Goal: Obtain resource: Obtain resource

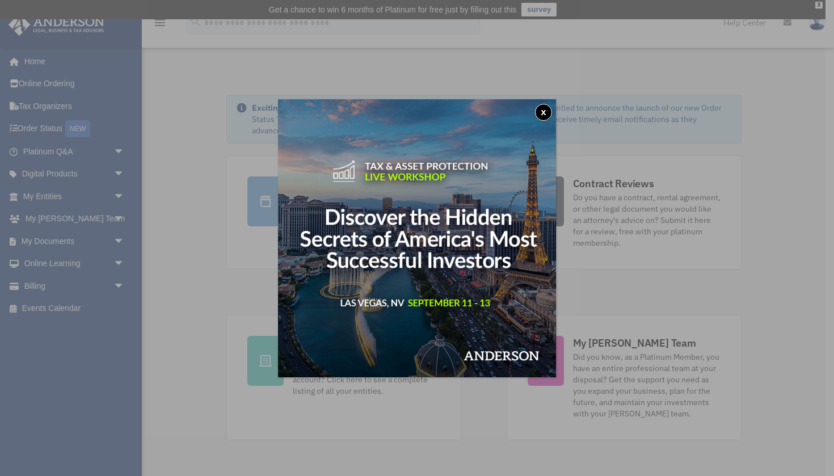
click at [545, 110] on button "x" at bounding box center [543, 112] width 17 height 17
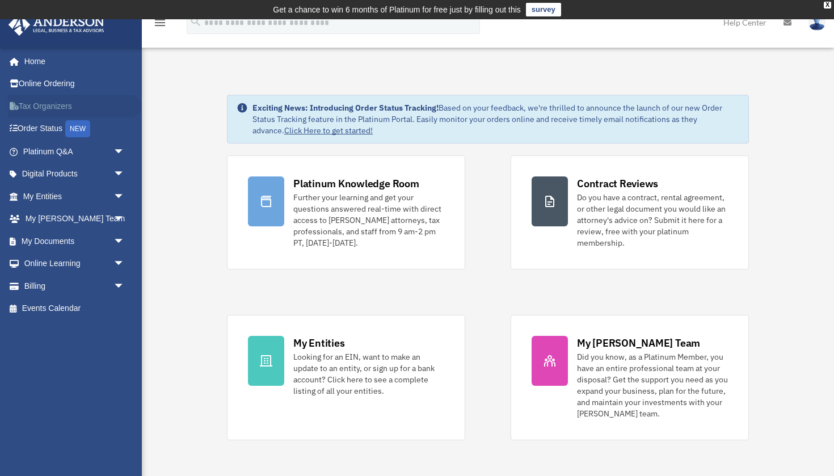
click at [45, 104] on link "Tax Organizers" at bounding box center [75, 106] width 134 height 23
click at [335, 222] on div "Further your learning and get your questions answered real-time with direct acc…" at bounding box center [368, 220] width 151 height 57
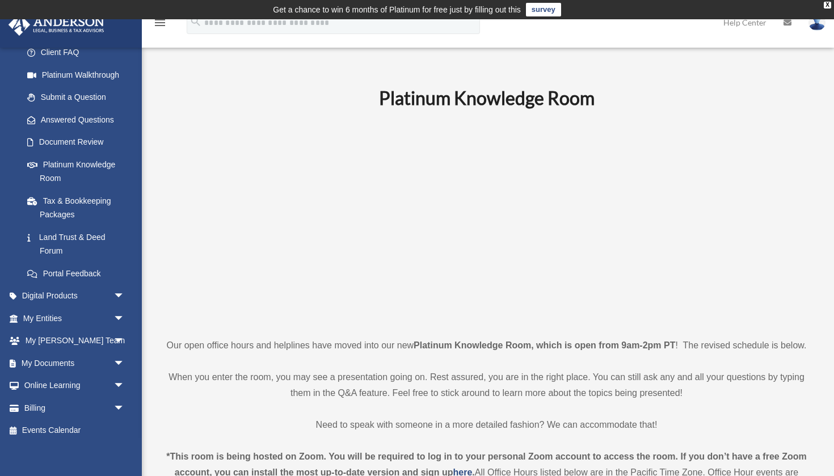
scroll to position [121, 0]
click at [76, 293] on link "Digital Products arrow_drop_down" at bounding box center [75, 296] width 134 height 23
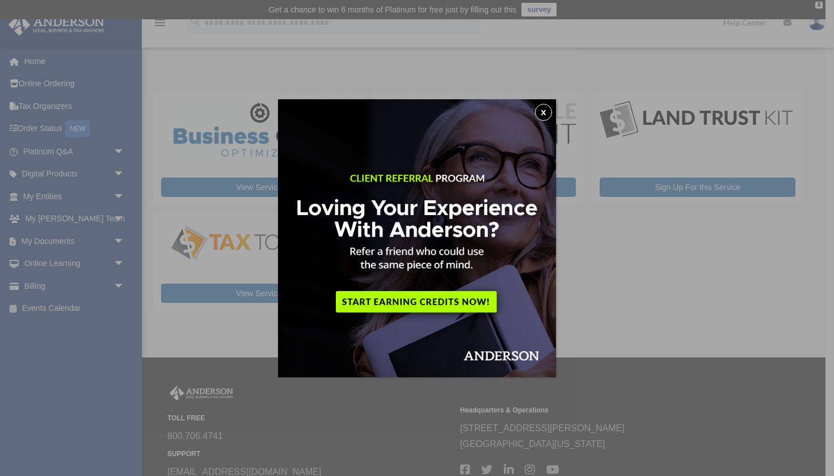
click at [545, 112] on button "x" at bounding box center [543, 112] width 17 height 17
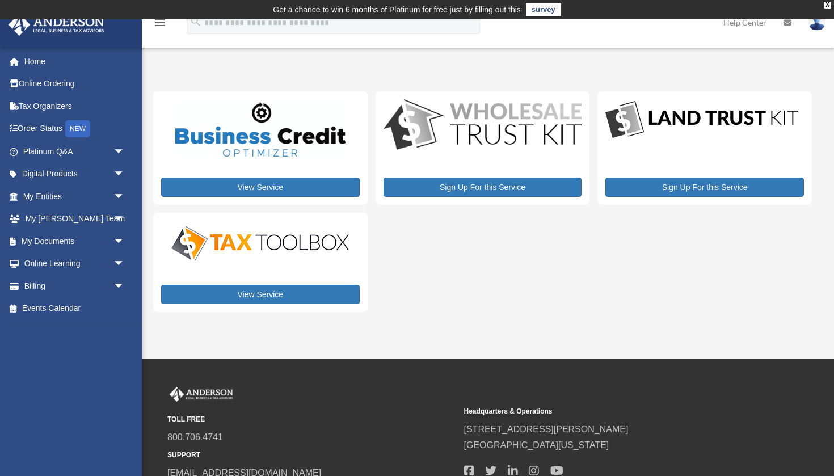
click at [264, 293] on link "View Service" at bounding box center [260, 294] width 199 height 19
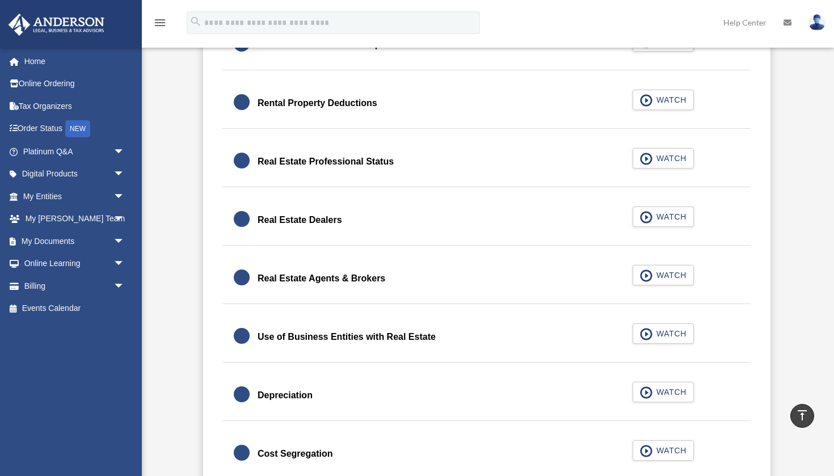
scroll to position [873, 0]
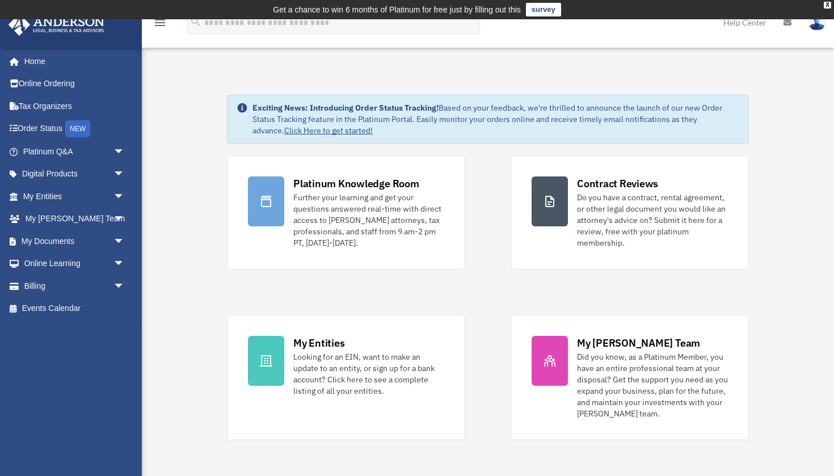
click at [329, 211] on div "Further your learning and get your questions answered real-time with direct acc…" at bounding box center [368, 220] width 151 height 57
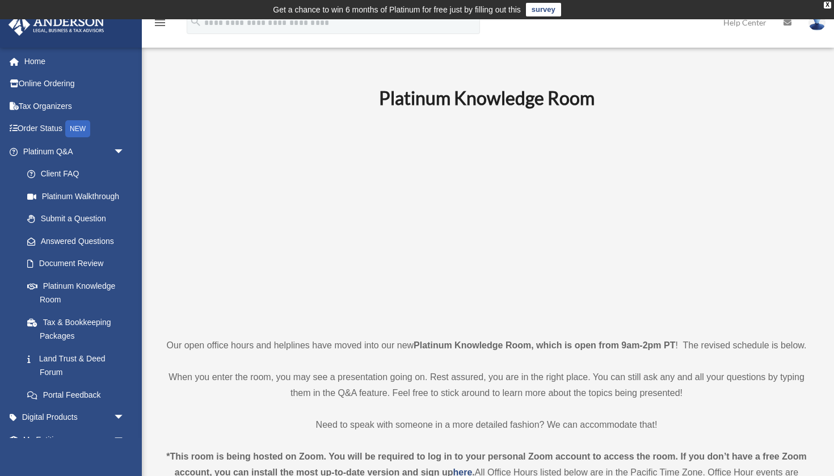
click at [69, 414] on link "Digital Products arrow_drop_down" at bounding box center [75, 417] width 134 height 23
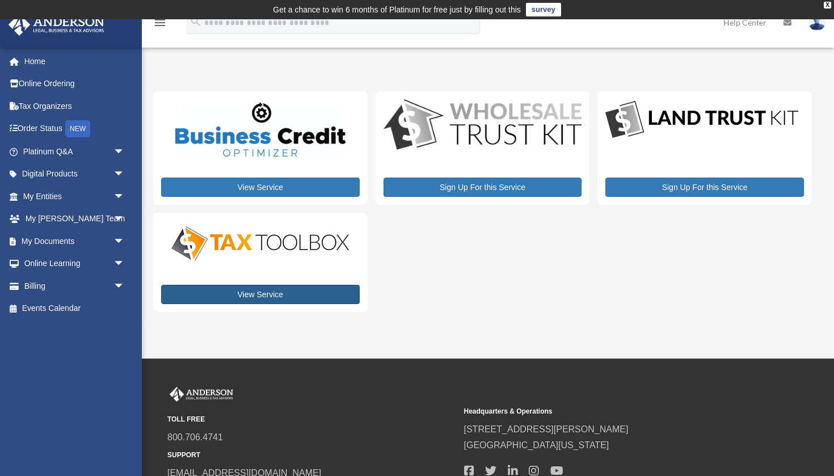
drag, startPoint x: 0, startPoint y: 0, endPoint x: 228, endPoint y: 294, distance: 372.1
click at [228, 294] on link "View Service" at bounding box center [260, 294] width 199 height 19
click at [44, 104] on link "Tax Organizers" at bounding box center [75, 106] width 134 height 23
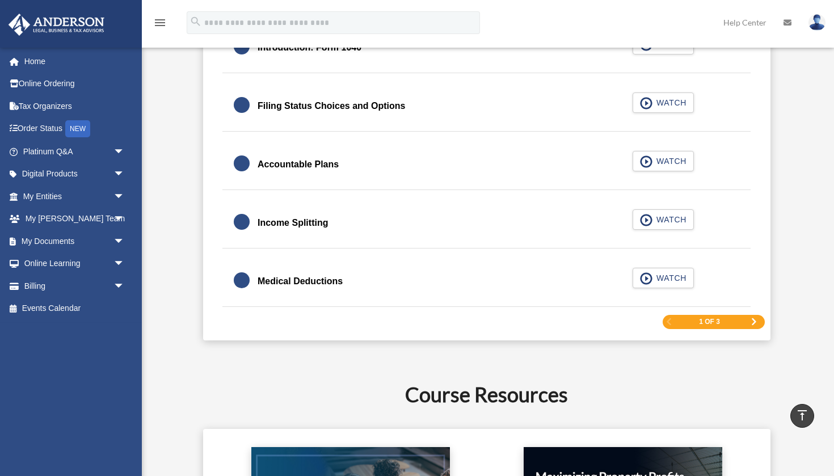
scroll to position [1730, 0]
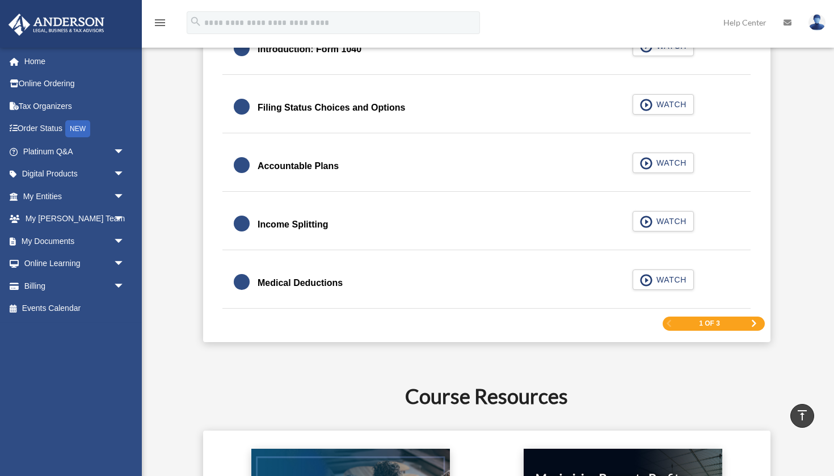
click at [694, 323] on div "1 of 3" at bounding box center [714, 324] width 102 height 14
click at [753, 323] on span "Next Page" at bounding box center [754, 323] width 7 height 7
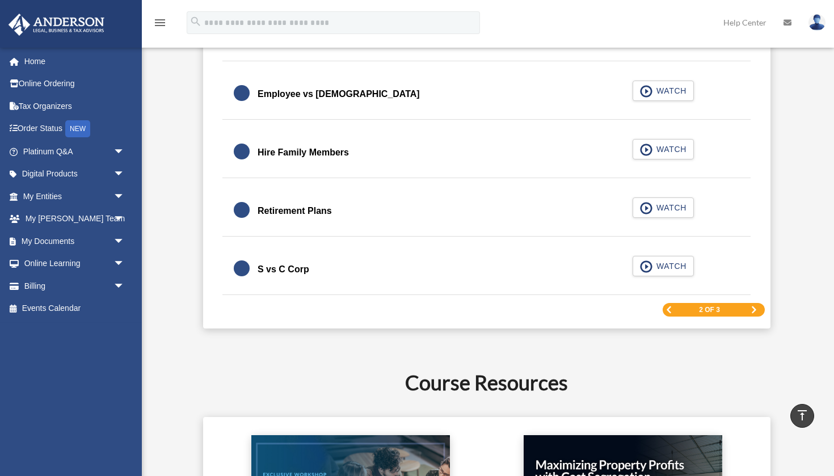
scroll to position [1701, 0]
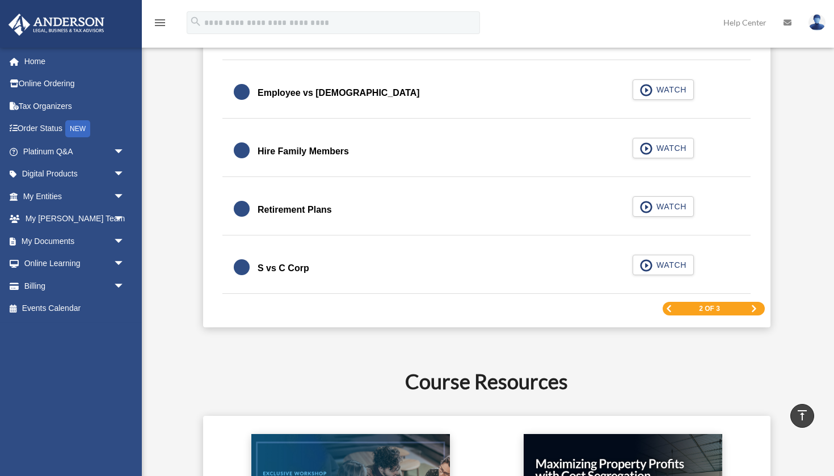
click at [753, 305] on link "Next Page" at bounding box center [754, 309] width 7 height 8
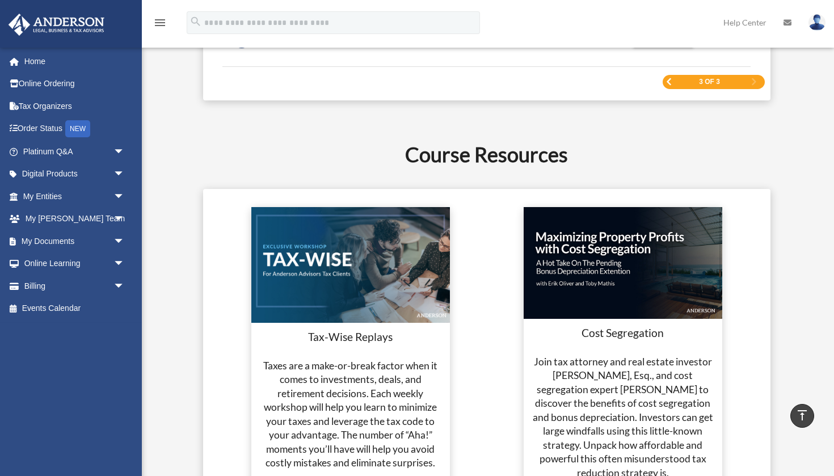
scroll to position [1641, 0]
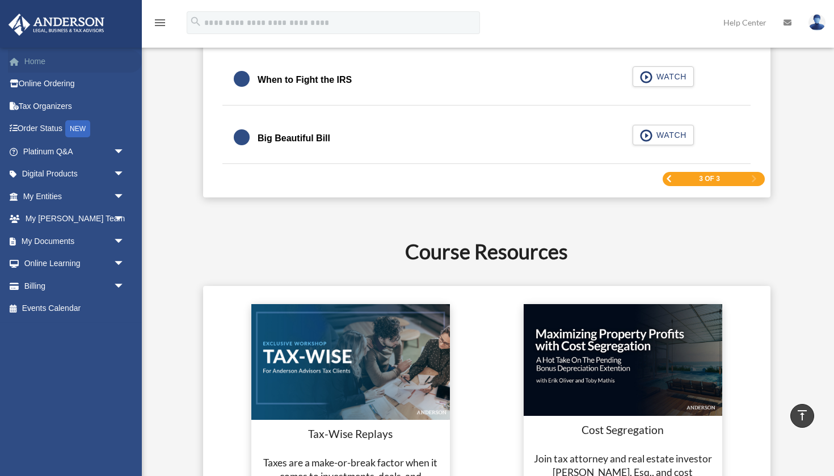
click at [43, 61] on link "Home" at bounding box center [75, 61] width 134 height 23
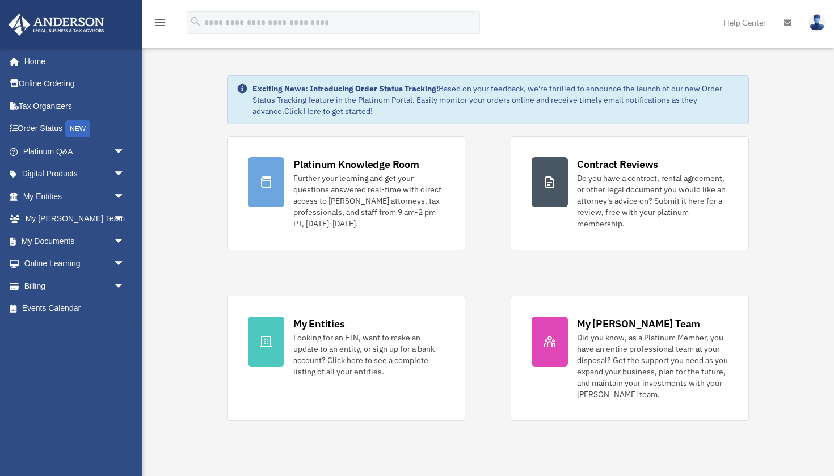
click at [43, 61] on link "Home" at bounding box center [72, 61] width 128 height 23
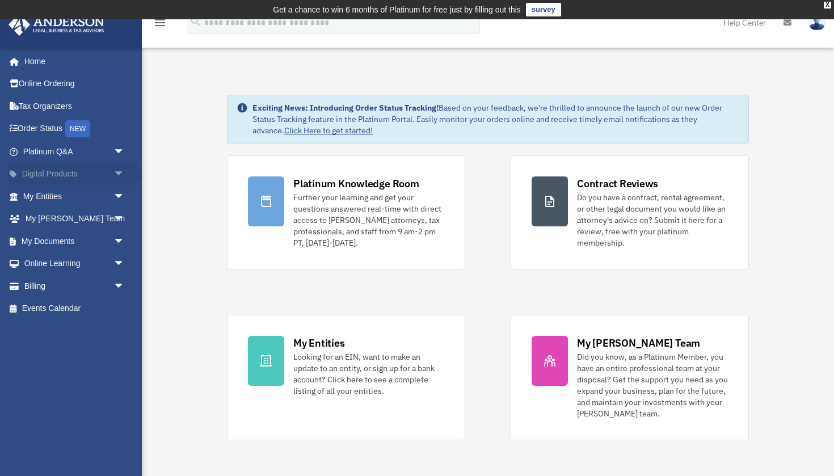
click at [120, 171] on span "arrow_drop_down" at bounding box center [125, 174] width 23 height 23
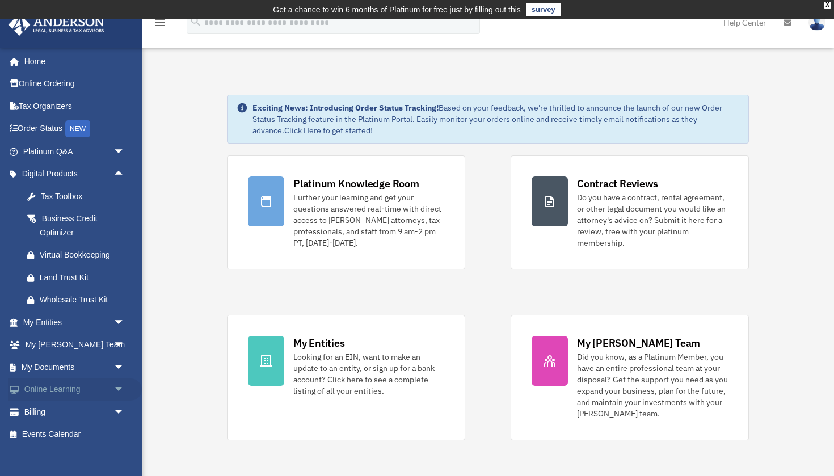
click at [117, 384] on span "arrow_drop_down" at bounding box center [125, 390] width 23 height 23
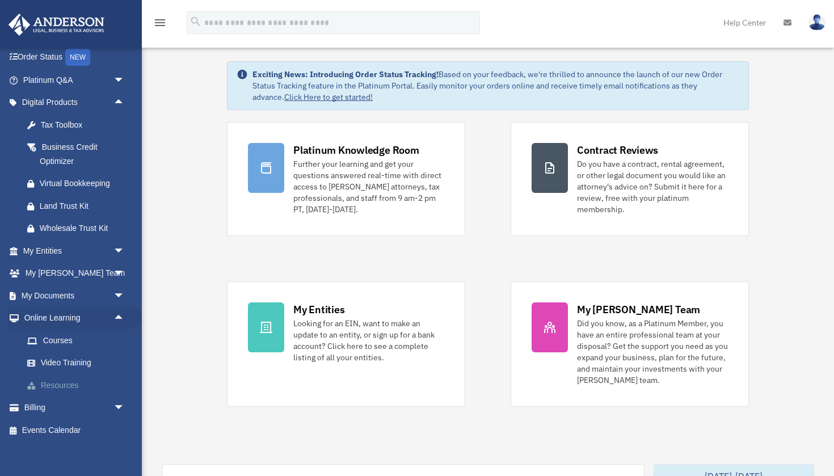
scroll to position [34, 0]
click at [69, 379] on link "Resources" at bounding box center [79, 385] width 126 height 23
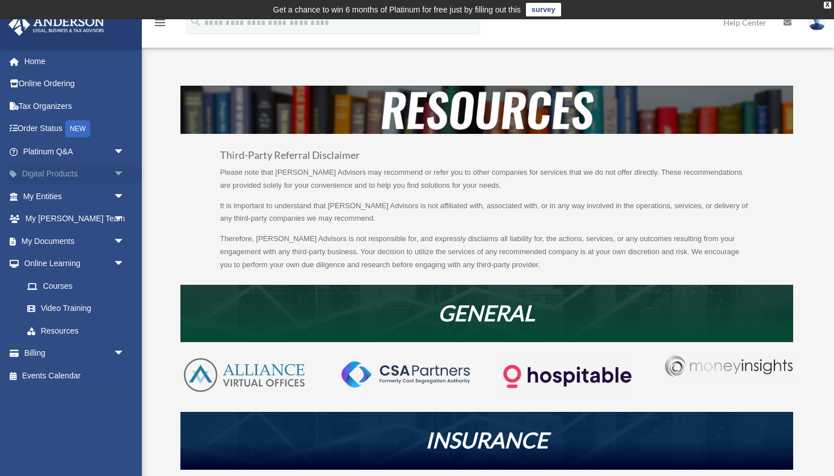
click at [119, 170] on span "arrow_drop_down" at bounding box center [125, 174] width 23 height 23
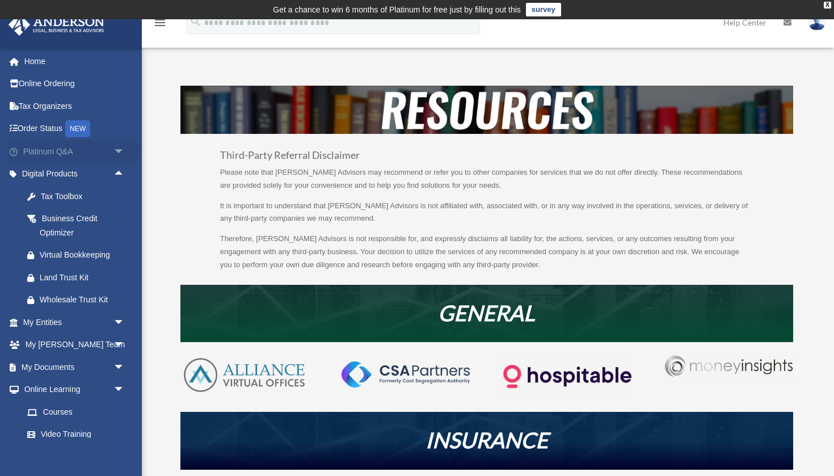
click at [118, 152] on span "arrow_drop_down" at bounding box center [125, 151] width 23 height 23
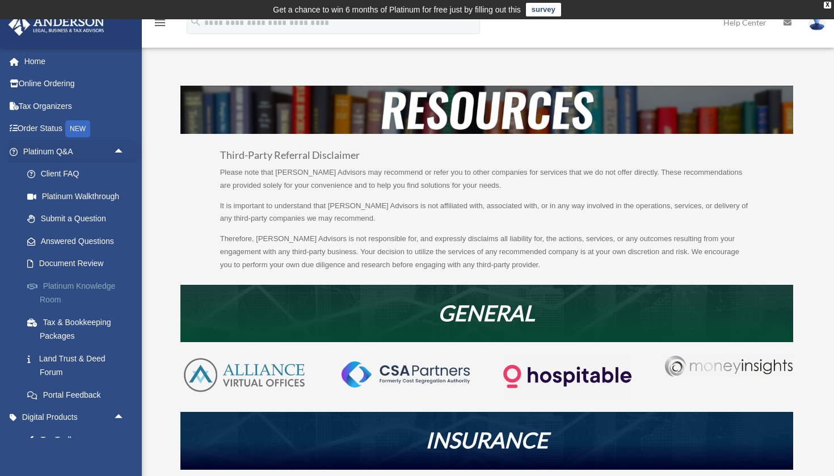
click at [68, 286] on link "Platinum Knowledge Room" at bounding box center [79, 293] width 126 height 36
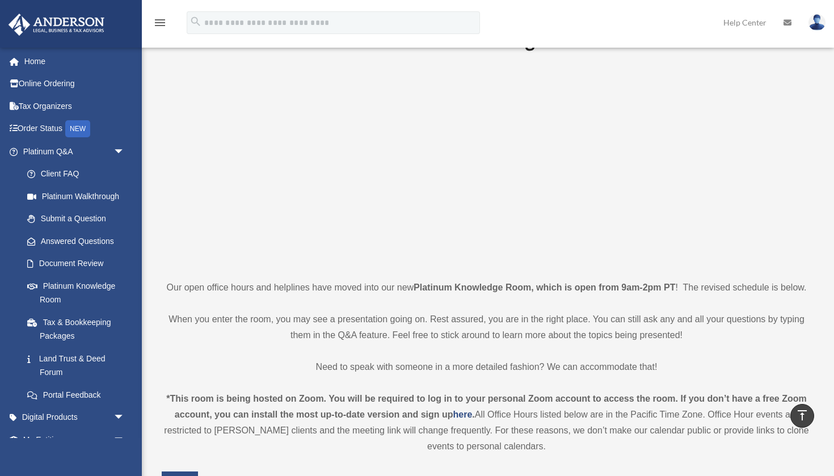
scroll to position [57, 0]
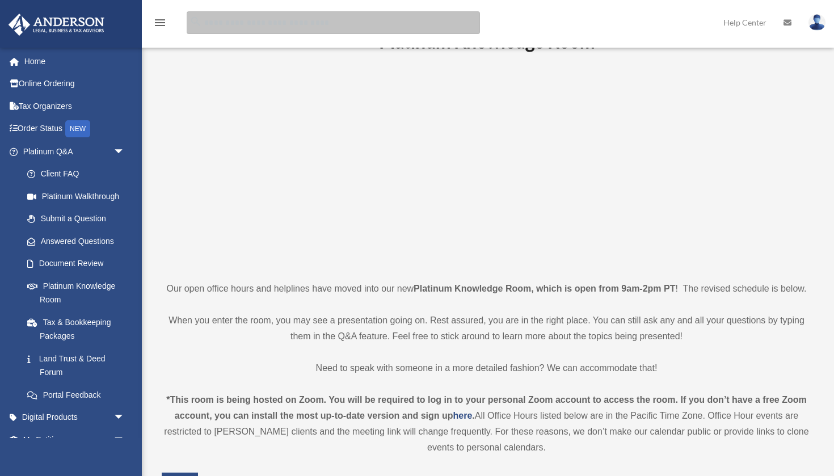
click at [226, 20] on input "search" at bounding box center [333, 22] width 293 height 23
type input "*********"
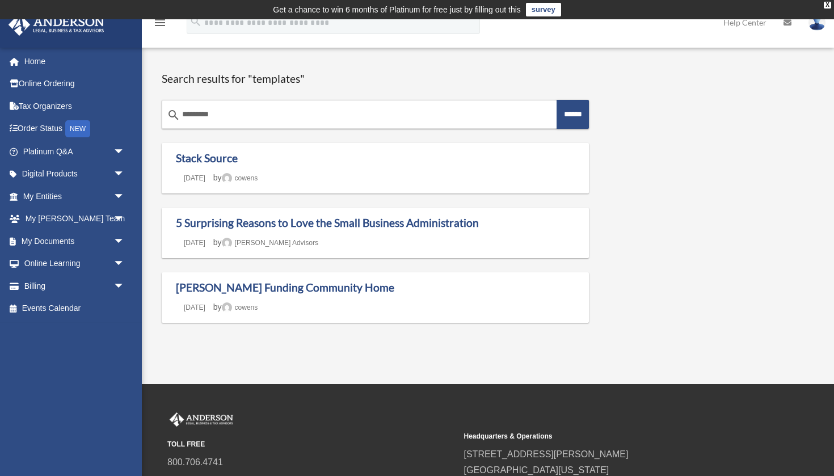
click at [159, 25] on icon "menu" at bounding box center [160, 23] width 14 height 14
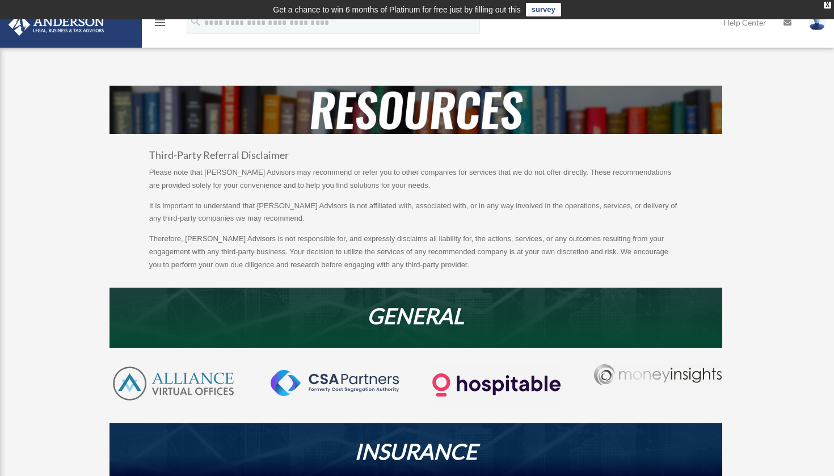
click at [161, 25] on icon "menu" at bounding box center [160, 23] width 14 height 14
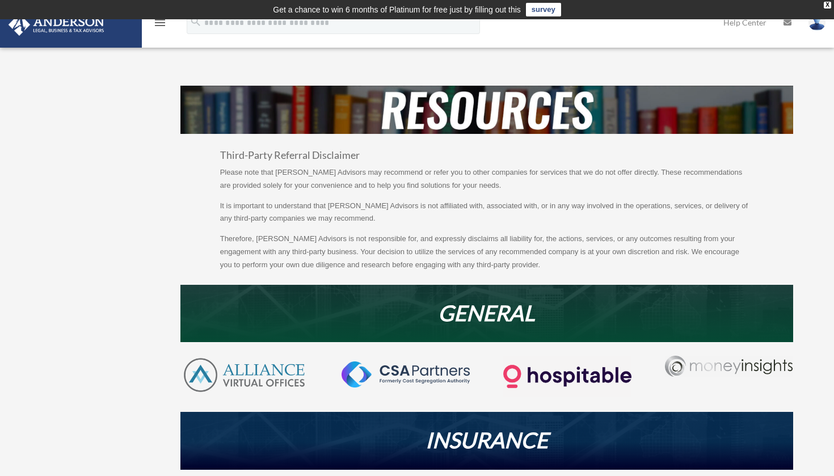
click at [161, 25] on icon "menu" at bounding box center [160, 23] width 14 height 14
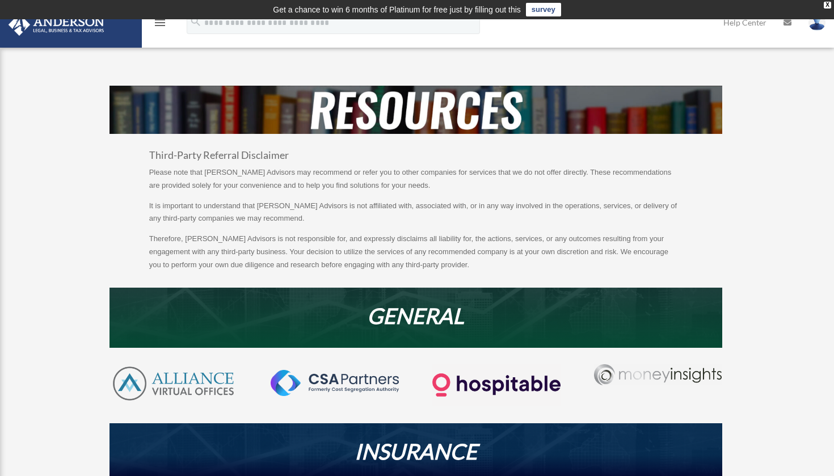
click at [161, 25] on icon "menu" at bounding box center [160, 23] width 14 height 14
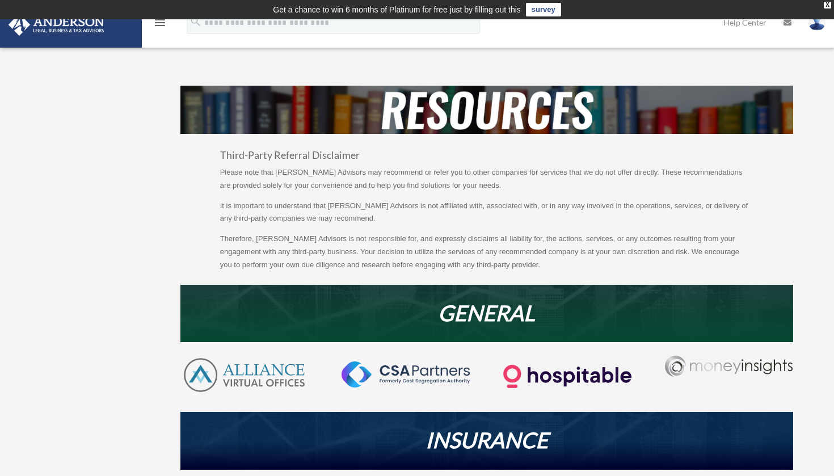
click at [161, 25] on icon "menu" at bounding box center [160, 23] width 14 height 14
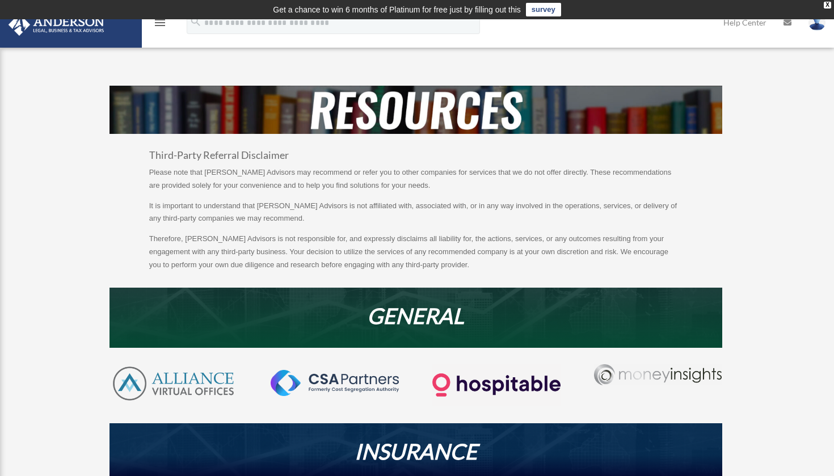
click at [816, 23] on img at bounding box center [817, 22] width 17 height 16
click at [789, 23] on icon at bounding box center [788, 23] width 8 height 8
click at [789, 22] on icon at bounding box center [788, 23] width 8 height 8
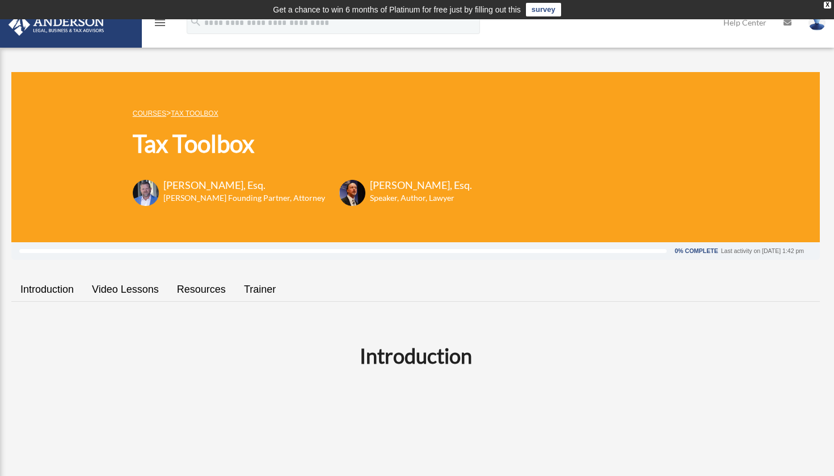
click at [201, 287] on link "Resources" at bounding box center [201, 290] width 67 height 32
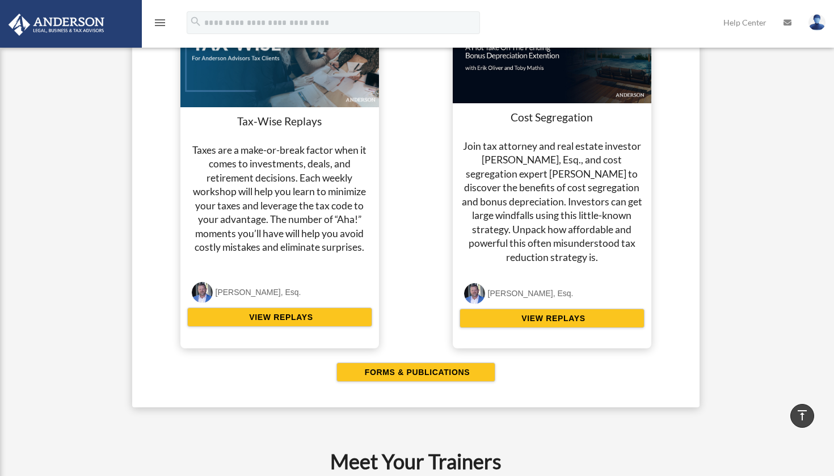
scroll to position [2203, 0]
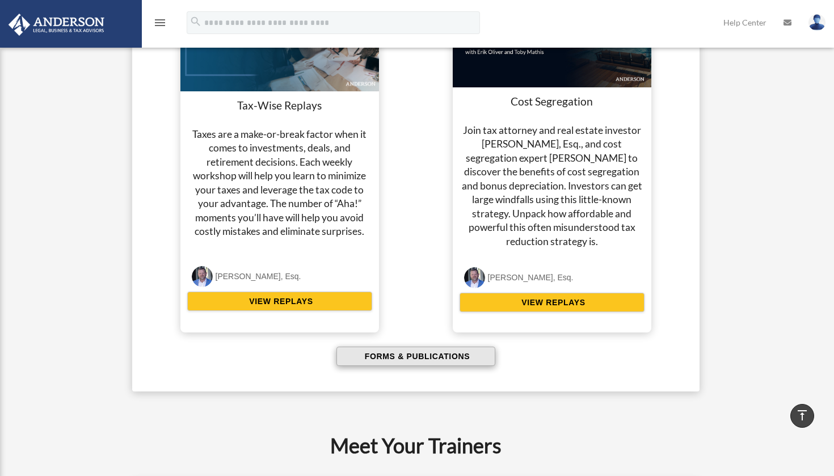
click at [401, 351] on span "FORMS & PUBLICATIONS" at bounding box center [416, 356] width 108 height 11
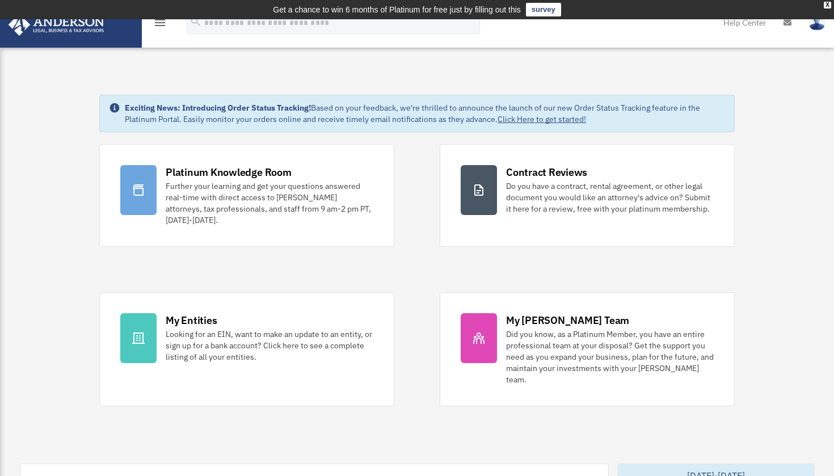
click at [183, 185] on div "Further your learning and get your questions answered real-time with direct acc…" at bounding box center [270, 202] width 208 height 45
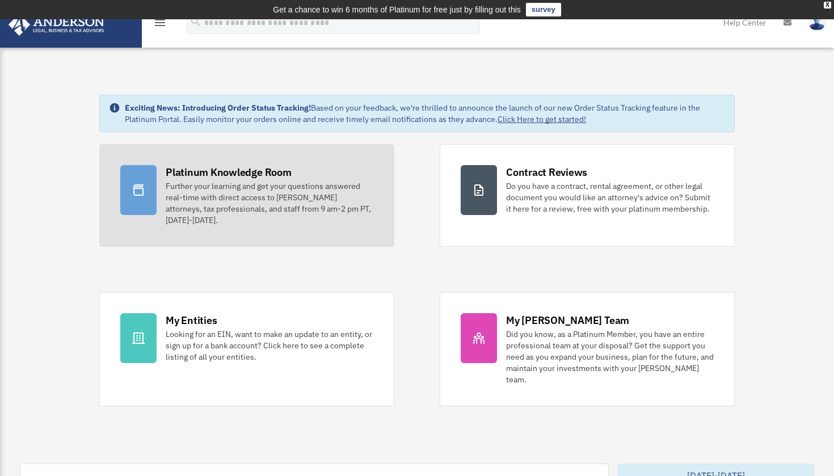
drag, startPoint x: 0, startPoint y: 0, endPoint x: 183, endPoint y: 185, distance: 260.4
click at [183, 185] on div "Further your learning and get your questions answered real-time with direct acc…" at bounding box center [270, 202] width 208 height 45
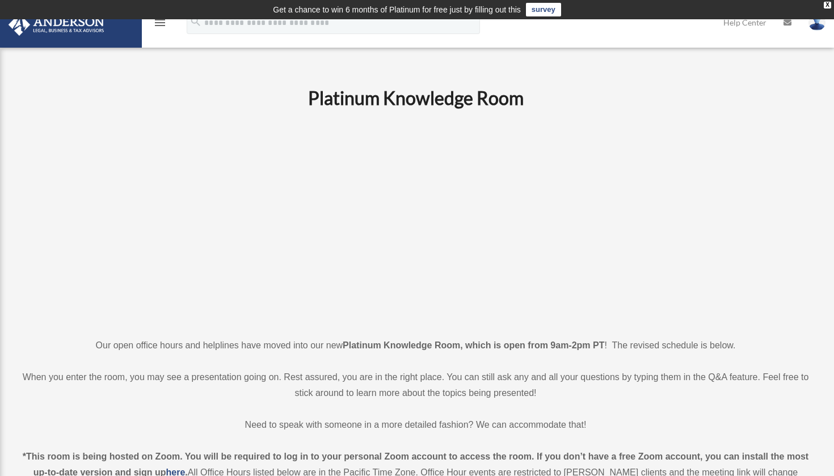
click at [159, 26] on icon "menu" at bounding box center [160, 23] width 14 height 14
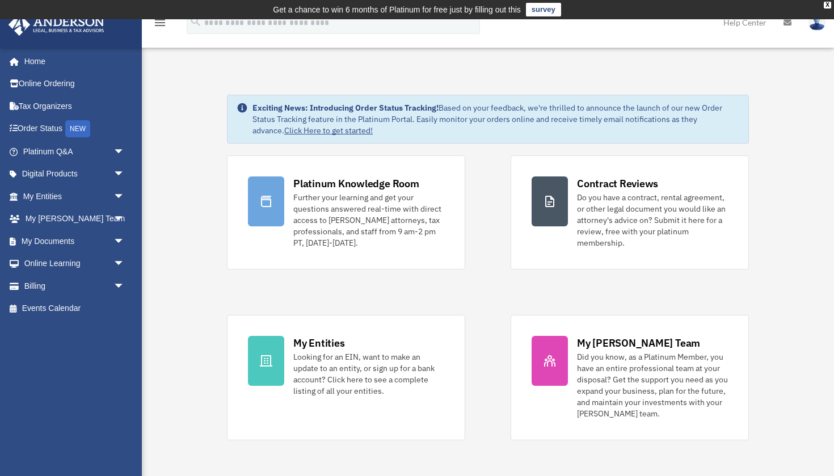
click at [119, 237] on span "arrow_drop_down" at bounding box center [125, 241] width 23 height 23
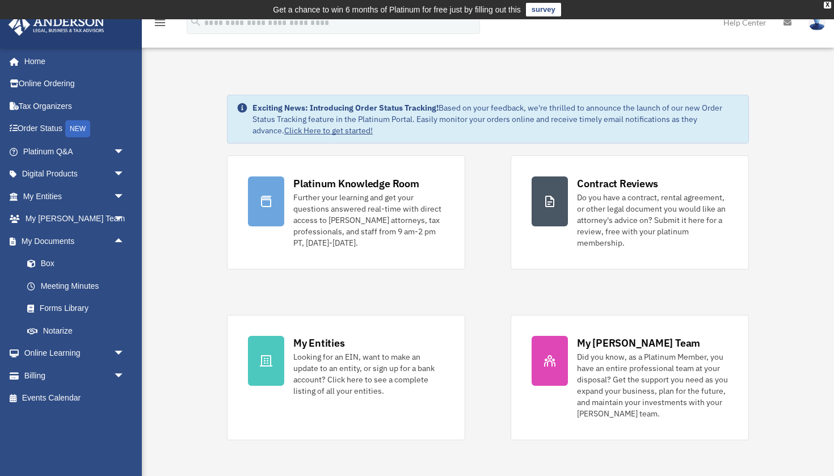
click at [55, 305] on link "Forms Library" at bounding box center [79, 308] width 126 height 23
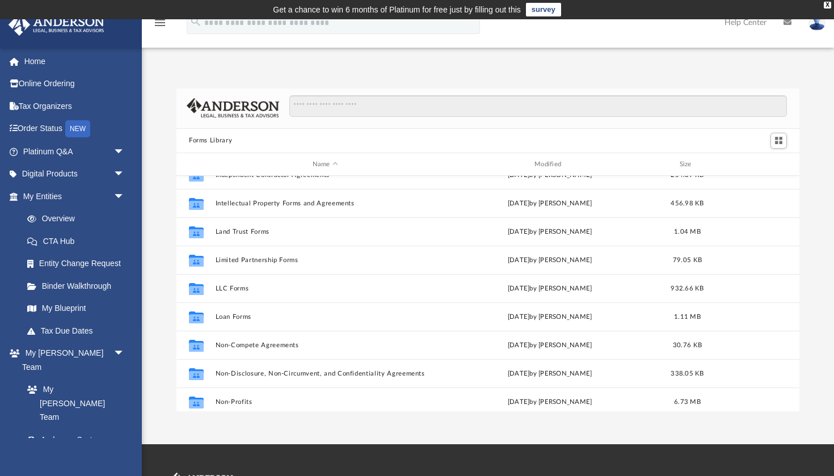
scroll to position [442, 0]
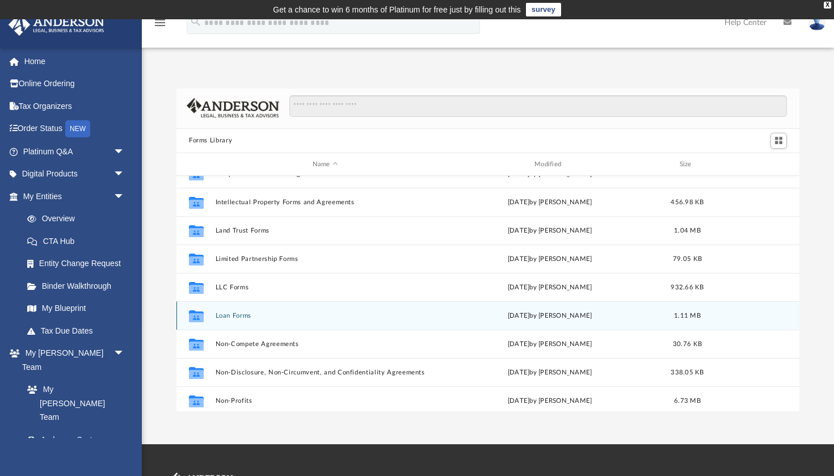
click at [242, 318] on button "Loan Forms" at bounding box center [326, 315] width 220 height 7
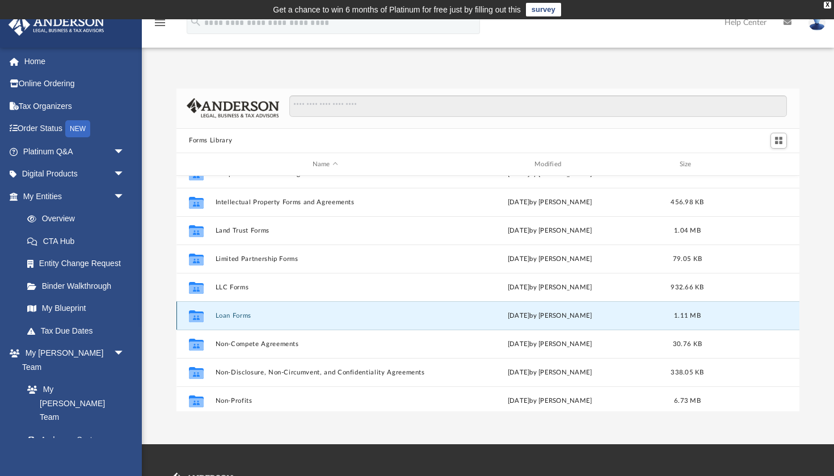
click at [242, 318] on button "Loan Forms" at bounding box center [326, 315] width 220 height 7
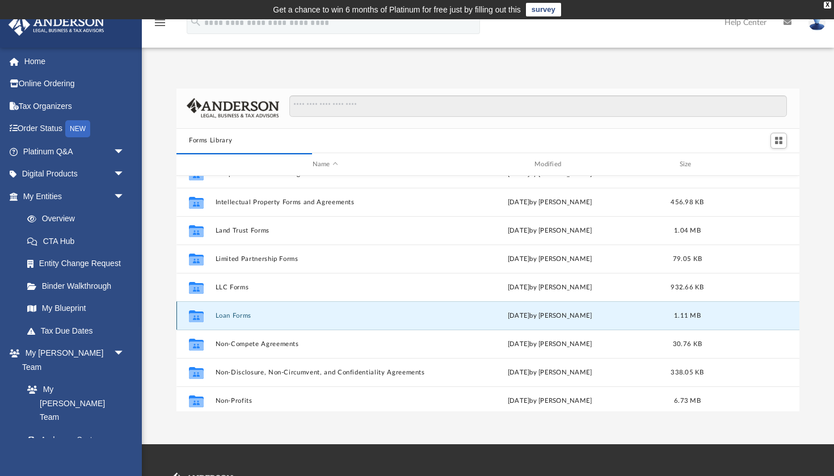
click at [236, 320] on div "Collaborated Folder Loan Forms Wed Oct 5 2022 by Mary Acree 1.11 MB" at bounding box center [488, 315] width 623 height 28
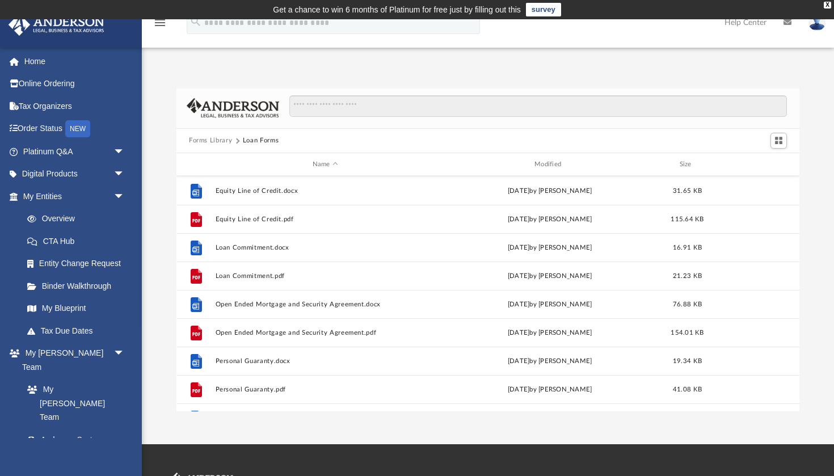
scroll to position [26, 0]
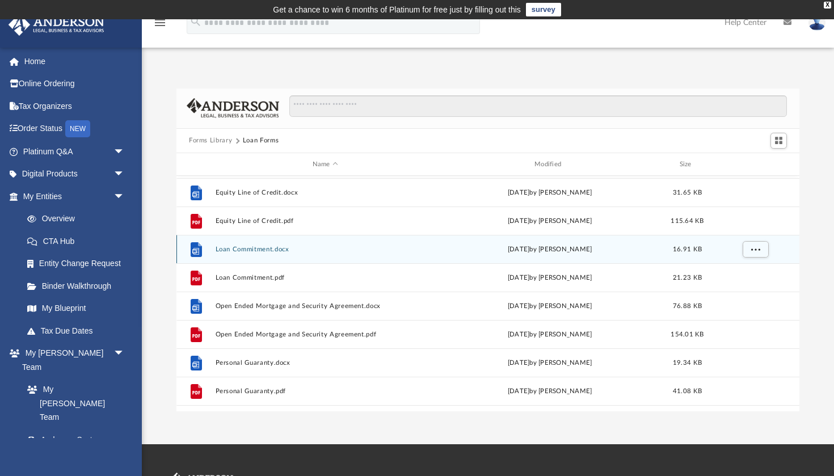
click at [259, 247] on button "Loan Commitment.docx" at bounding box center [326, 249] width 220 height 7
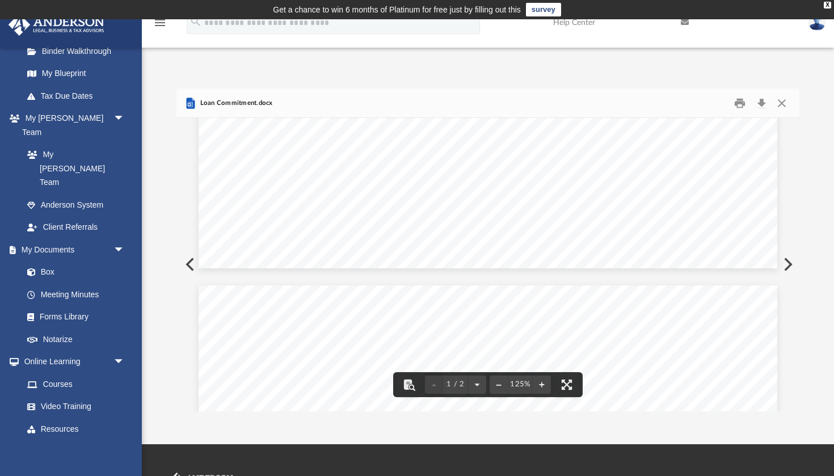
scroll to position [629, 0]
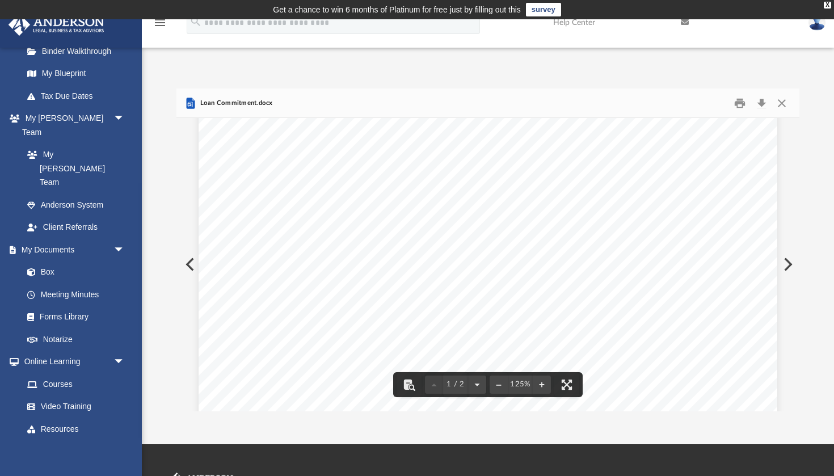
scroll to position [351, 0]
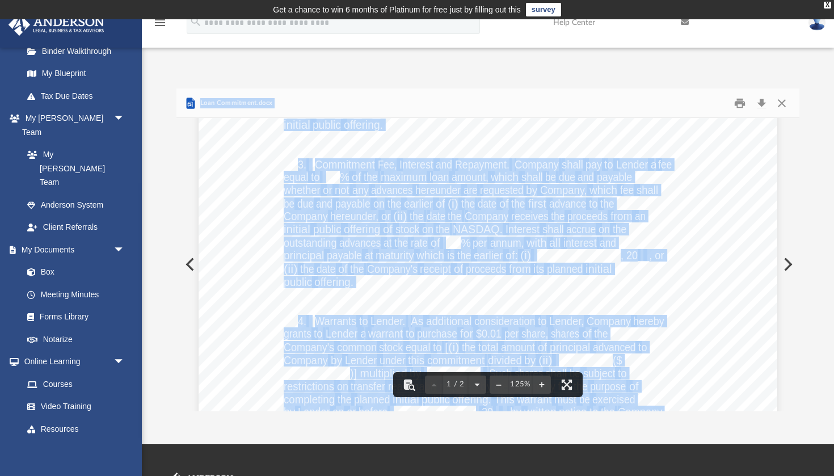
drag, startPoint x: 372, startPoint y: 287, endPoint x: 417, endPoint y: 472, distance: 190.9
click at [417, 472] on div "menu search Site Menu add dakeener00@gmail.com My Profile Reset Password Logout…" at bounding box center [417, 333] width 834 height 628
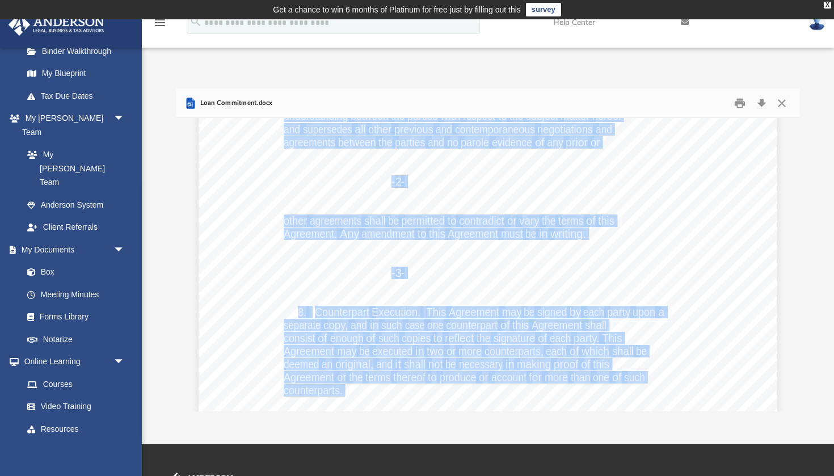
scroll to position [0, 0]
drag, startPoint x: 419, startPoint y: 476, endPoint x: 781, endPoint y: 102, distance: 520.6
click at [781, 102] on button "Close" at bounding box center [782, 103] width 20 height 18
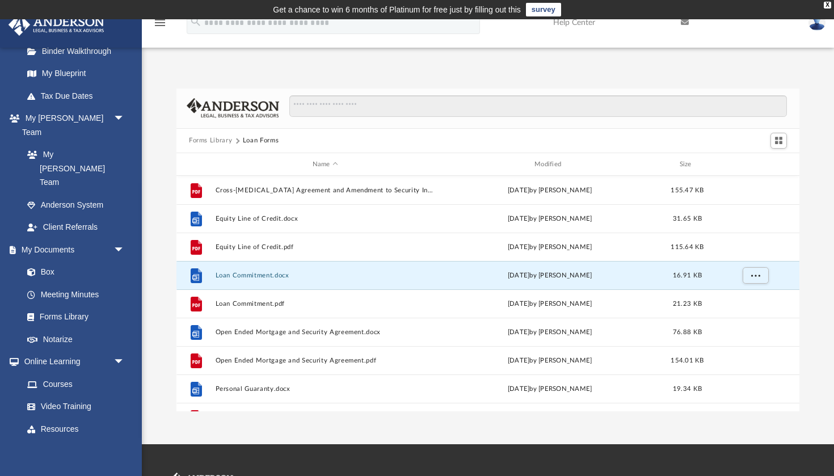
drag, startPoint x: 781, startPoint y: 102, endPoint x: 221, endPoint y: 142, distance: 561.1
click at [221, 142] on button "Forms Library" at bounding box center [210, 141] width 43 height 10
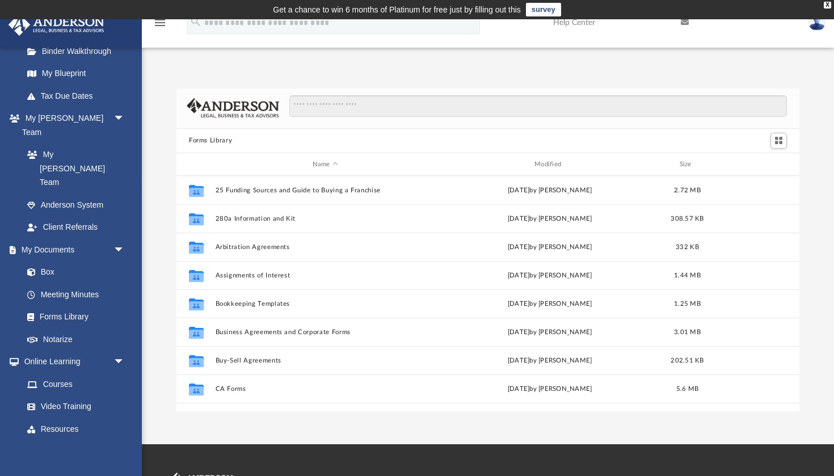
click at [221, 142] on button "Forms Library" at bounding box center [210, 141] width 43 height 10
click at [417, 127] on div at bounding box center [533, 111] width 508 height 33
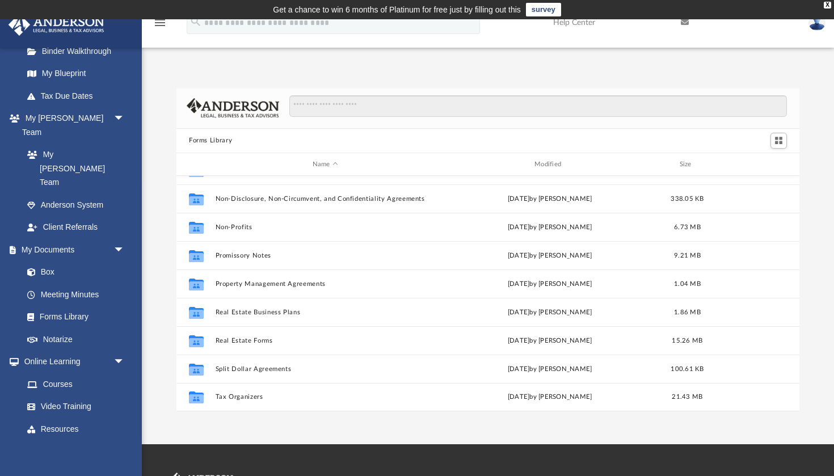
scroll to position [616, 0]
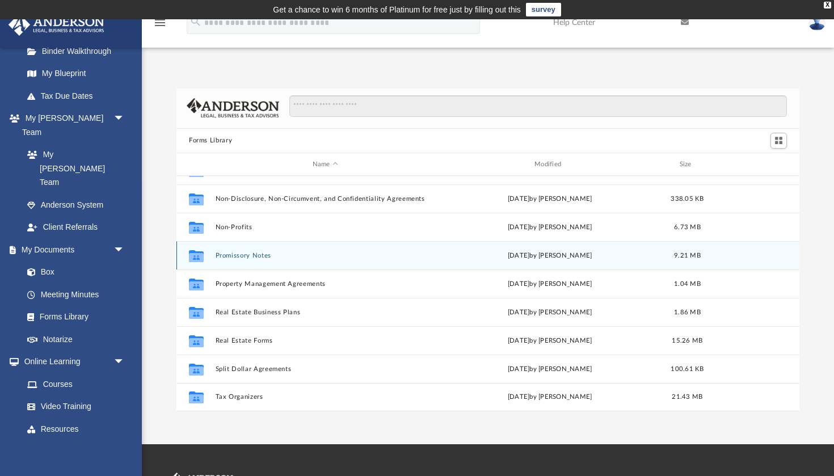
drag, startPoint x: 221, startPoint y: 142, endPoint x: 243, endPoint y: 255, distance: 114.4
click at [243, 255] on button "Promissory Notes" at bounding box center [326, 255] width 220 height 7
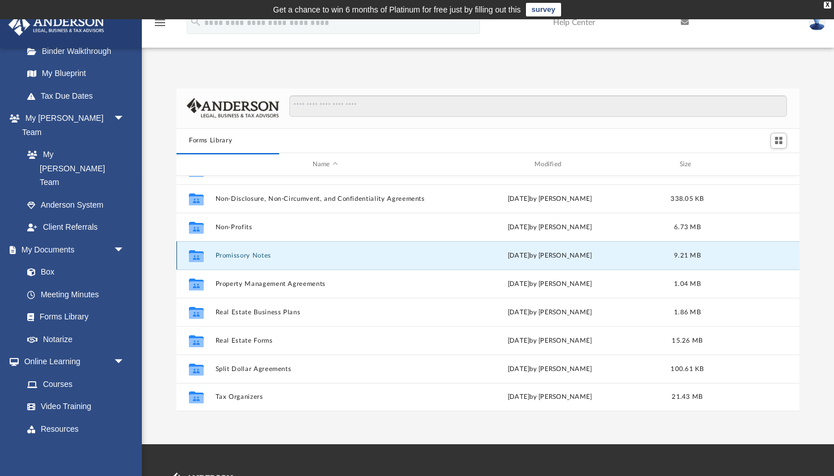
click at [243, 255] on button "Promissory Notes" at bounding box center [326, 255] width 220 height 7
click at [196, 254] on icon "grid" at bounding box center [196, 257] width 15 height 9
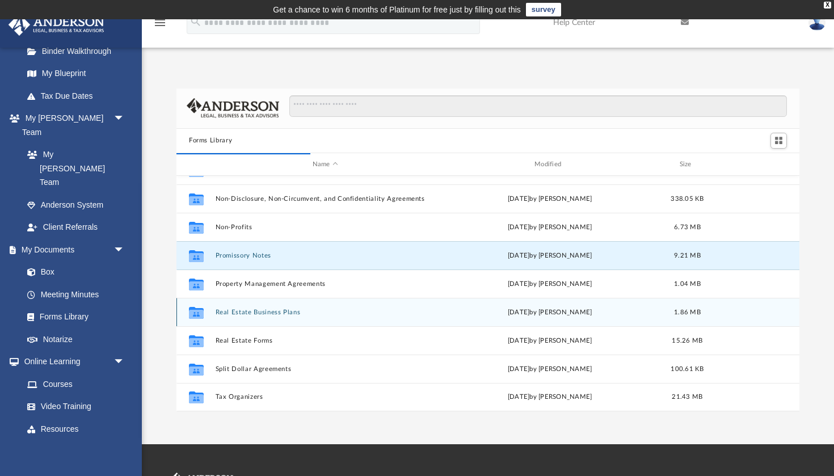
drag, startPoint x: 243, startPoint y: 255, endPoint x: 448, endPoint y: 310, distance: 212.8
click at [448, 310] on div "Wed Oct 5 2022 by Michael Bowman" at bounding box center [550, 313] width 220 height 10
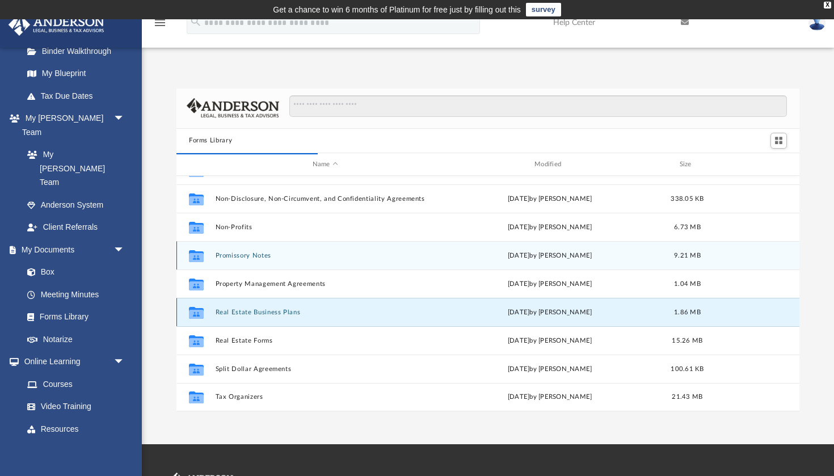
click at [248, 254] on button "Promissory Notes" at bounding box center [326, 255] width 220 height 7
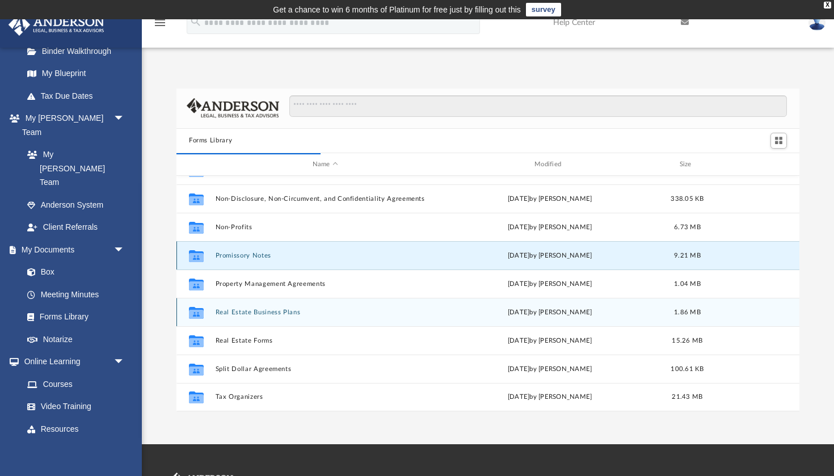
click at [248, 254] on button "Promissory Notes" at bounding box center [326, 255] width 220 height 7
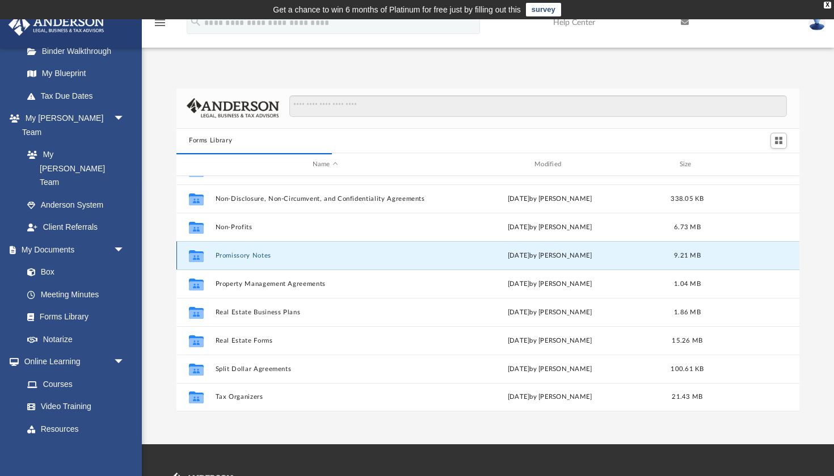
drag, startPoint x: 448, startPoint y: 310, endPoint x: 196, endPoint y: 254, distance: 258.8
click at [196, 254] on icon "grid" at bounding box center [196, 257] width 15 height 9
drag, startPoint x: 196, startPoint y: 254, endPoint x: 806, endPoint y: 289, distance: 611.7
click at [806, 289] on div "Forms Library Name Modified Size Collaborated Folder Loan Forms Wed Oct 5 2022 …" at bounding box center [488, 250] width 692 height 323
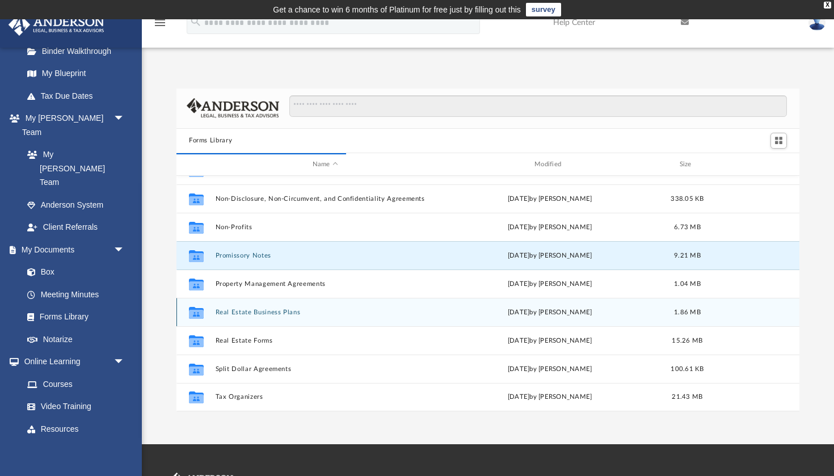
drag, startPoint x: 806, startPoint y: 289, endPoint x: 765, endPoint y: 300, distance: 42.7
click at [765, 300] on div "Collaborated Folder Real Estate Business Plans Wed Oct 5 2022 by Michael Bowman…" at bounding box center [488, 312] width 623 height 28
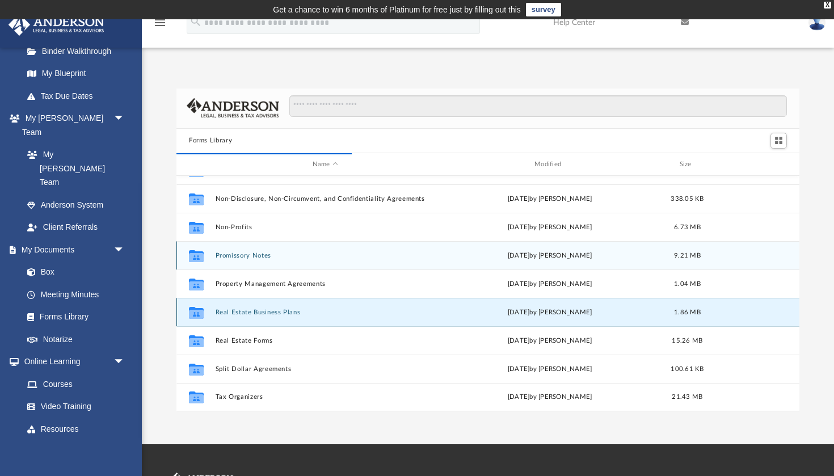
click at [249, 255] on button "Promissory Notes" at bounding box center [326, 255] width 220 height 7
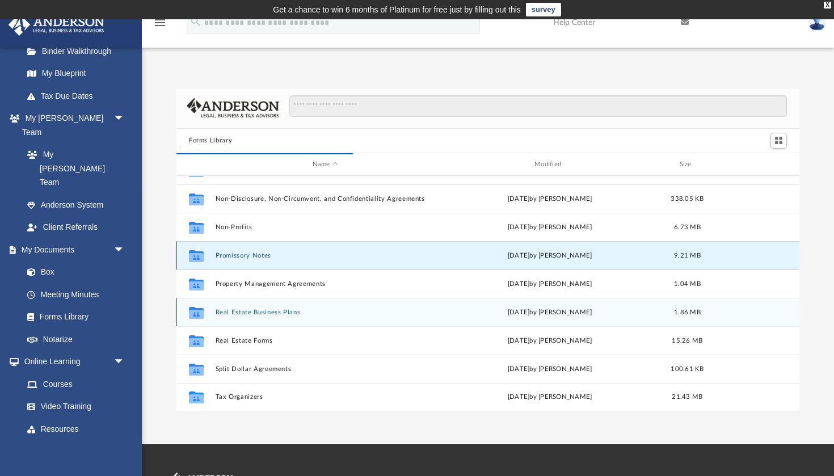
click at [249, 255] on button "Promissory Notes" at bounding box center [326, 255] width 220 height 7
click at [198, 260] on icon "grid" at bounding box center [196, 257] width 15 height 9
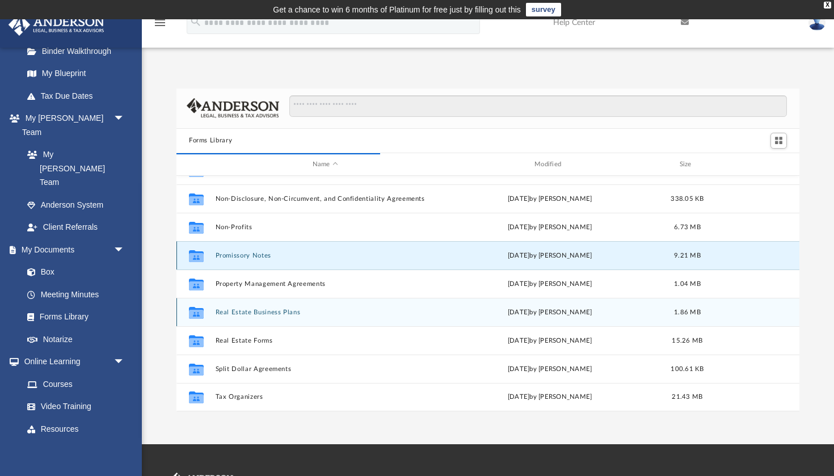
click at [230, 258] on button "Promissory Notes" at bounding box center [326, 255] width 220 height 7
click at [198, 256] on icon "grid" at bounding box center [196, 256] width 15 height 12
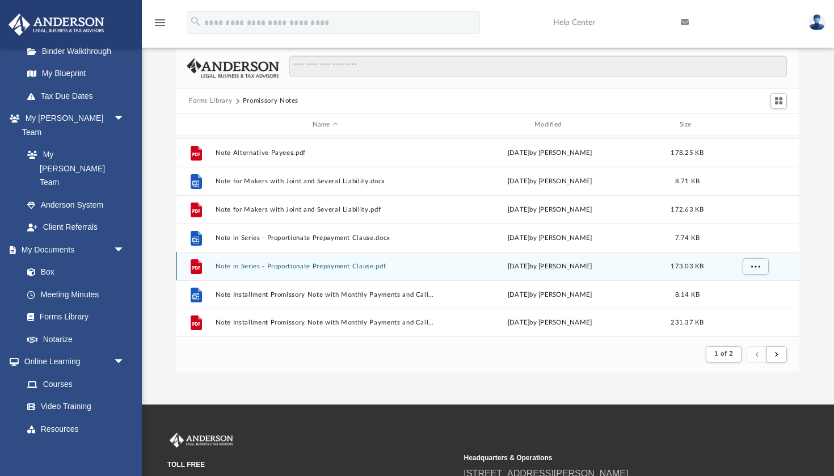
scroll to position [41, 0]
